Goal: Navigation & Orientation: Find specific page/section

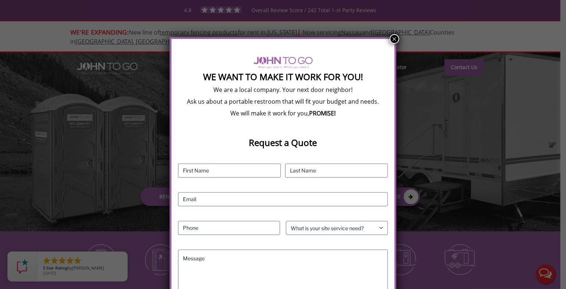
click at [395, 39] on button "×" at bounding box center [395, 39] width 10 height 10
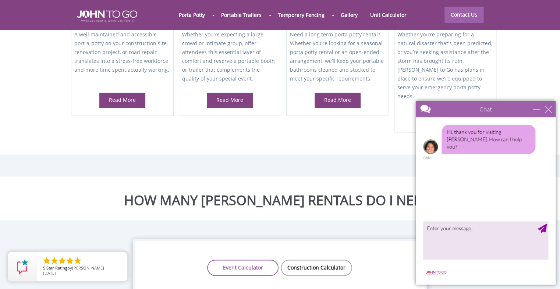
scroll to position [391, 0]
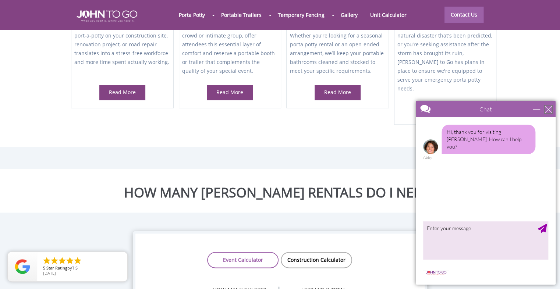
click at [550, 109] on div "close" at bounding box center [547, 109] width 7 height 7
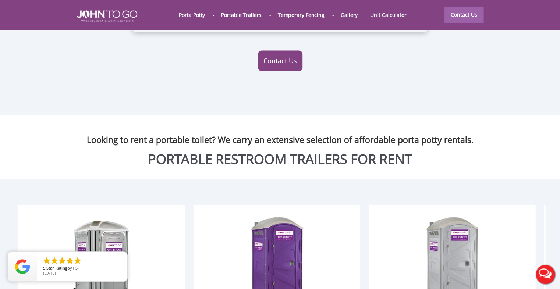
scroll to position [980, 0]
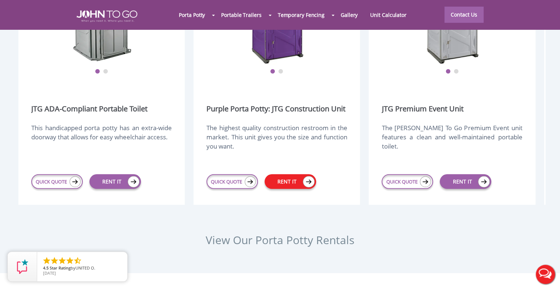
click at [308, 176] on img at bounding box center [309, 181] width 12 height 11
